Goal: Task Accomplishment & Management: Manage account settings

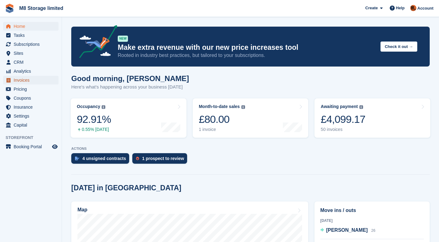
click at [28, 79] on span "Invoices" at bounding box center [32, 80] width 37 height 9
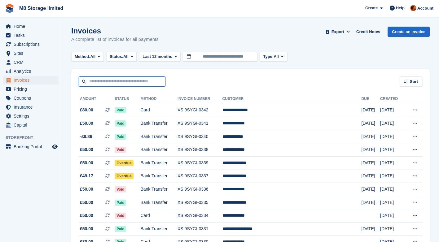
click at [103, 80] on input "text" at bounding box center [122, 81] width 87 height 10
type input "****"
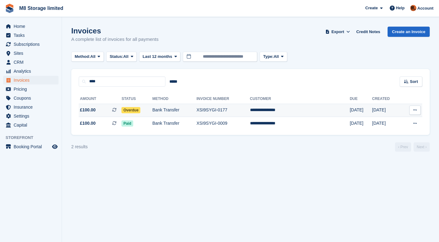
click at [140, 109] on span "Overdue" at bounding box center [130, 110] width 19 height 6
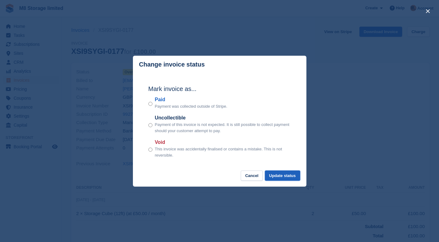
click at [295, 177] on button "Update status" at bounding box center [282, 176] width 35 height 10
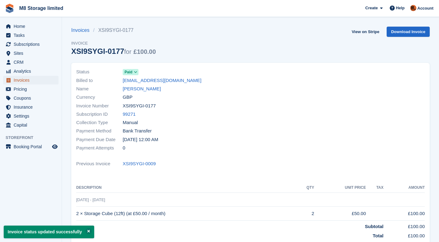
click at [24, 81] on span "Invoices" at bounding box center [32, 80] width 37 height 9
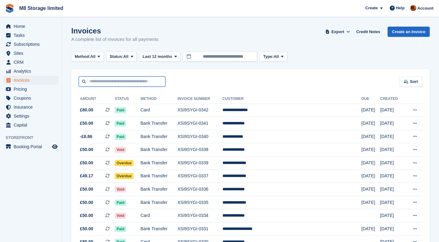
click at [129, 80] on input "text" at bounding box center [122, 81] width 87 height 10
type input "***"
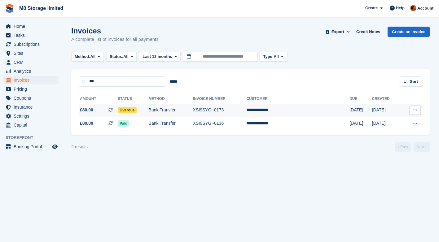
click at [137, 110] on span "Overdue" at bounding box center [127, 110] width 19 height 6
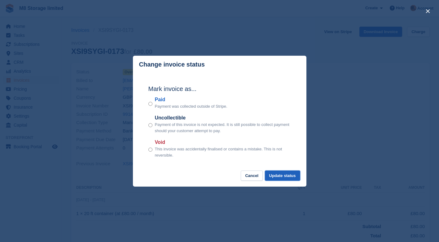
click at [271, 176] on button "Update status" at bounding box center [282, 176] width 35 height 10
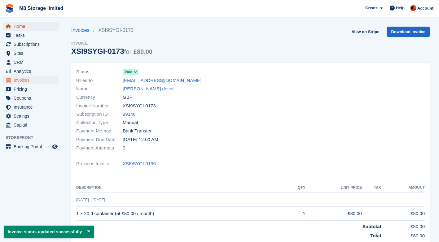
click at [17, 25] on span "Home" at bounding box center [32, 26] width 37 height 9
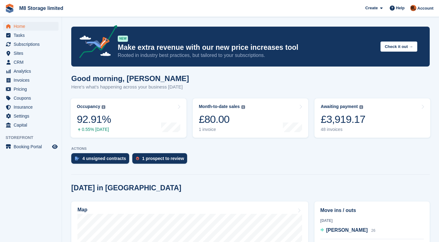
click at [103, 159] on div "4 unsigned contracts" at bounding box center [104, 158] width 44 height 5
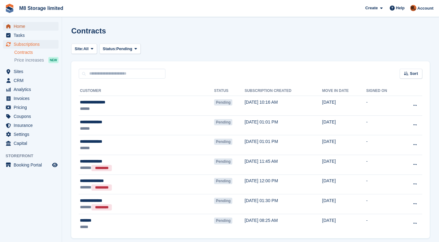
click at [23, 27] on span "Home" at bounding box center [32, 26] width 37 height 9
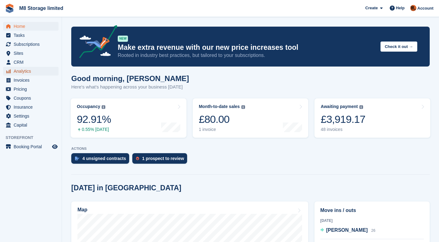
click at [24, 71] on span "Analytics" at bounding box center [32, 71] width 37 height 9
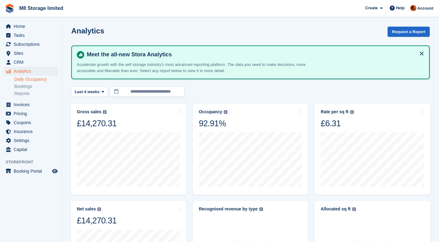
click at [25, 81] on link "Daily Occupancy" at bounding box center [36, 79] width 44 height 6
